Goal: Task Accomplishment & Management: Manage account settings

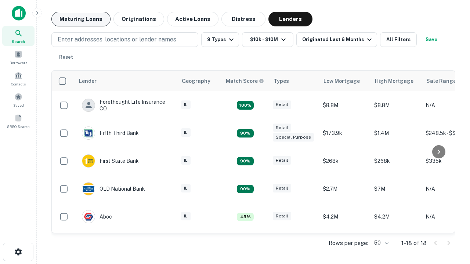
click at [81, 19] on button "Maturing Loans" at bounding box center [80, 19] width 59 height 15
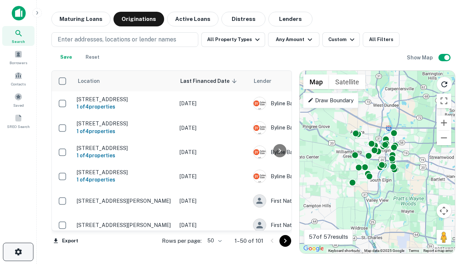
click at [18, 252] on icon "button" at bounding box center [18, 252] width 9 height 9
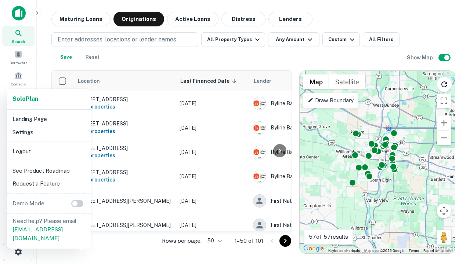
click at [48, 151] on li "Logout" at bounding box center [49, 151] width 79 height 13
